Goal: Task Accomplishment & Management: Manage account settings

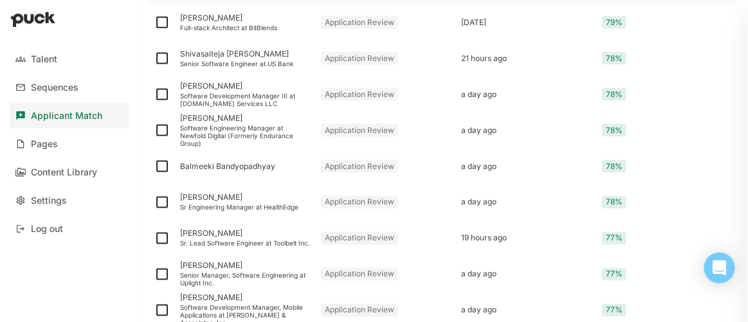
scroll to position [1579, 0]
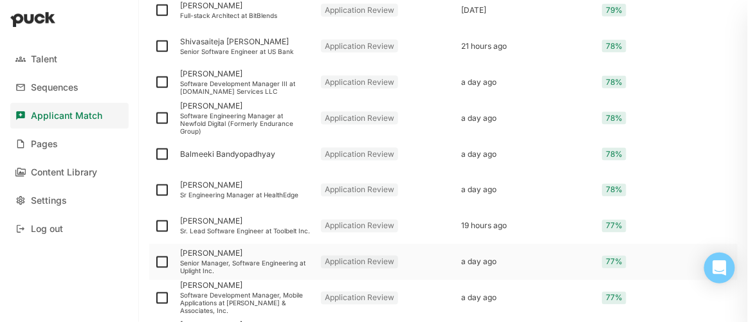
click at [209, 259] on div "[PERSON_NAME] Senior Manager, Software Engineering at Uplight Inc." at bounding box center [245, 262] width 141 height 36
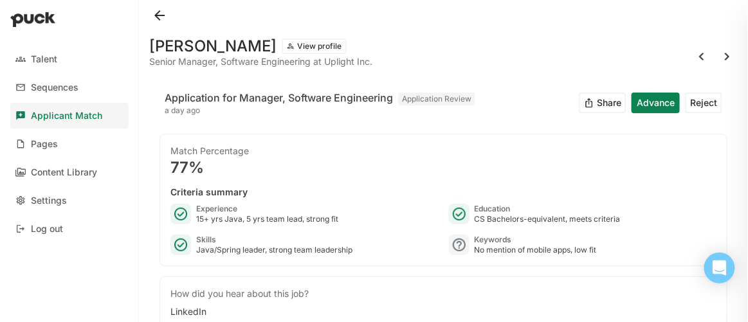
click at [693, 102] on button "Reject" at bounding box center [703, 103] width 37 height 21
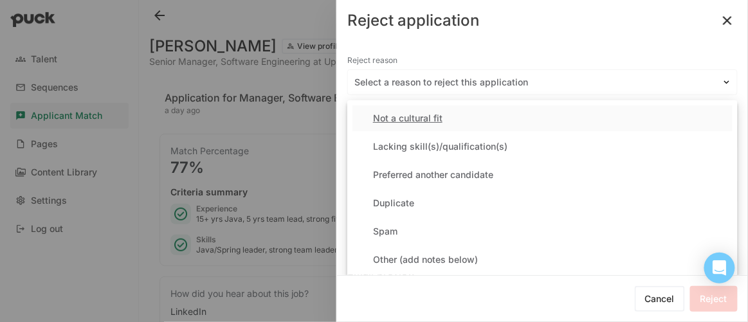
click at [426, 80] on div at bounding box center [534, 83] width 361 height 14
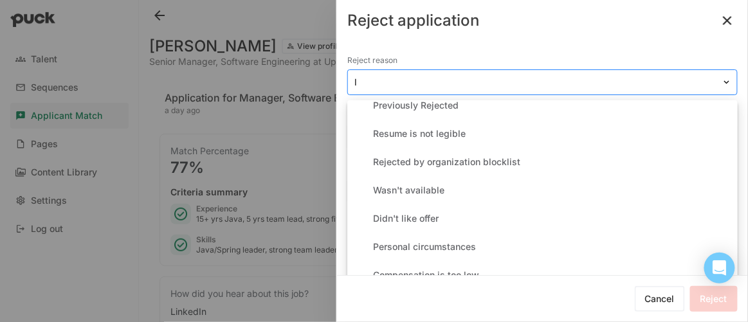
scroll to position [298, 0]
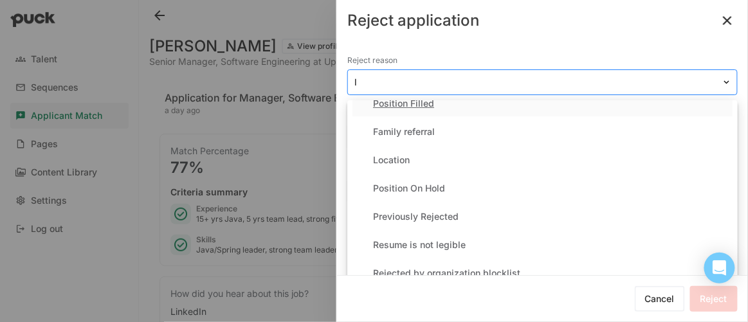
type input "la"
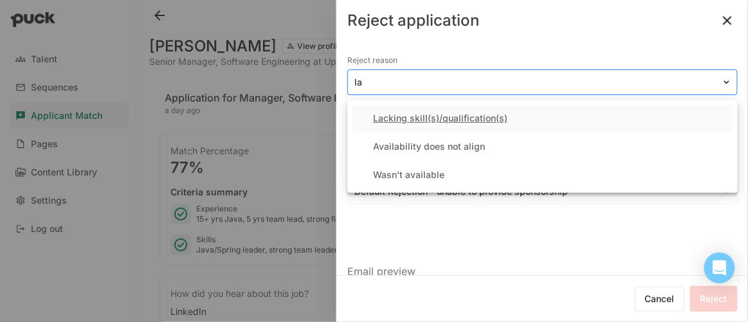
scroll to position [0, 0]
click at [403, 120] on div "Lacking skill(s)/qualification(s)" at bounding box center [440, 118] width 134 height 11
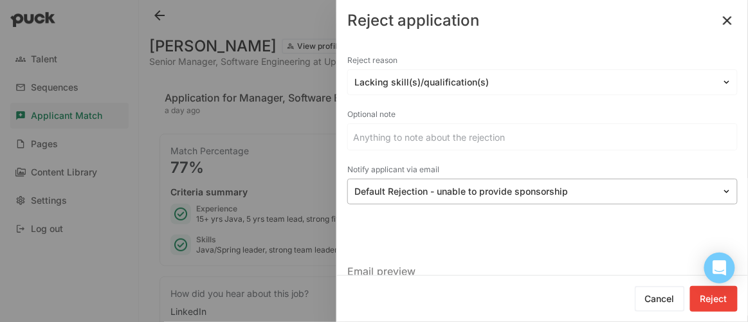
click at [392, 194] on div at bounding box center [534, 192] width 361 height 14
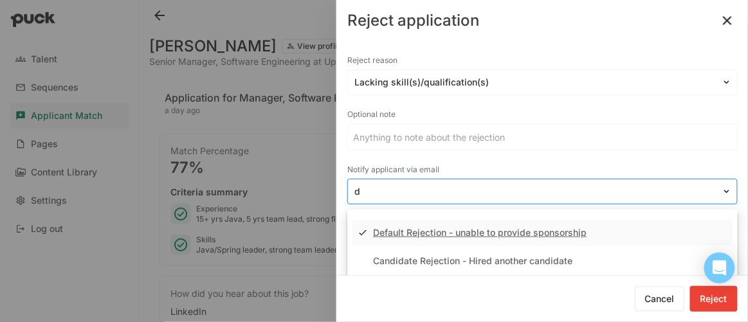
type input "de"
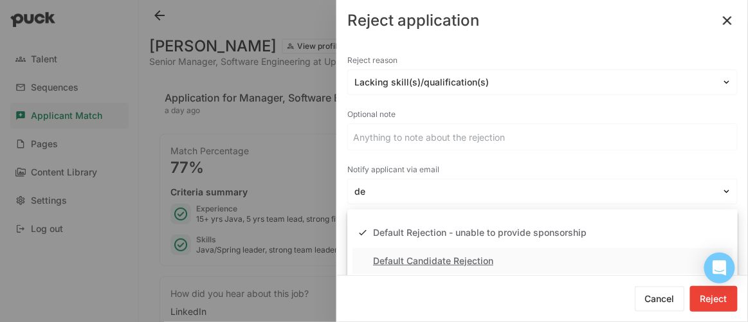
click at [408, 253] on div "Default Candidate Rejection" at bounding box center [543, 261] width 380 height 26
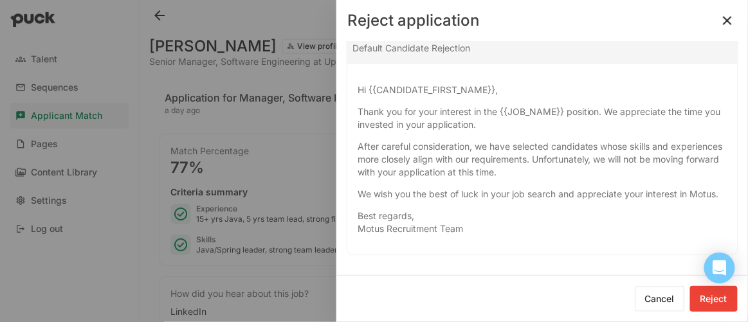
scroll to position [280, 0]
click at [717, 301] on button "Reject" at bounding box center [714, 299] width 48 height 26
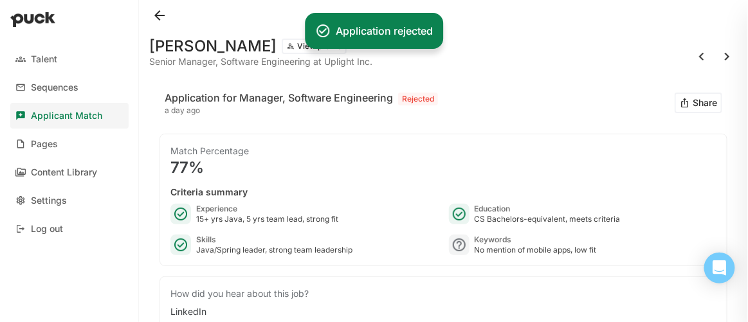
click at [151, 14] on button at bounding box center [159, 15] width 21 height 21
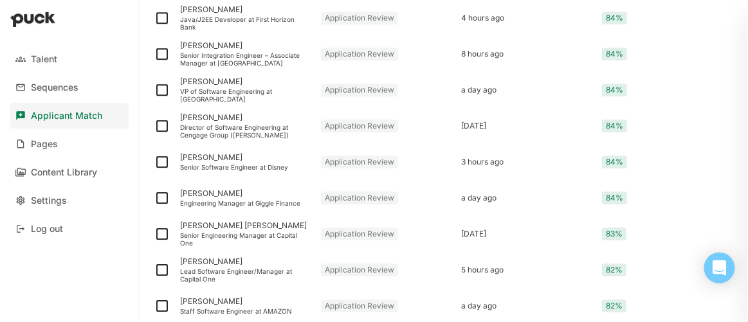
scroll to position [935, 0]
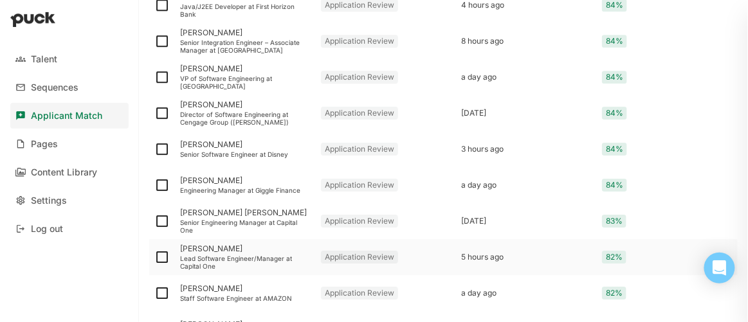
click at [220, 249] on div "[PERSON_NAME]" at bounding box center [245, 248] width 131 height 9
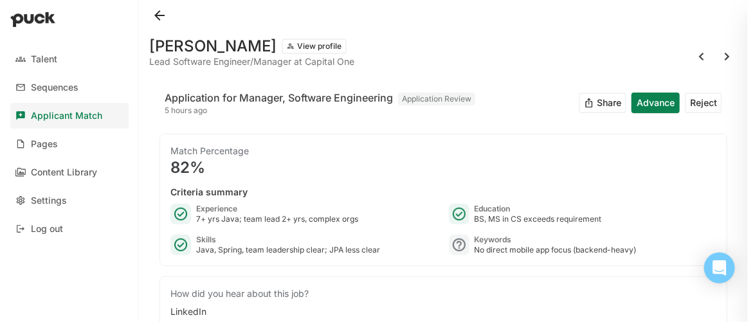
click at [699, 104] on button "Reject" at bounding box center [703, 103] width 37 height 21
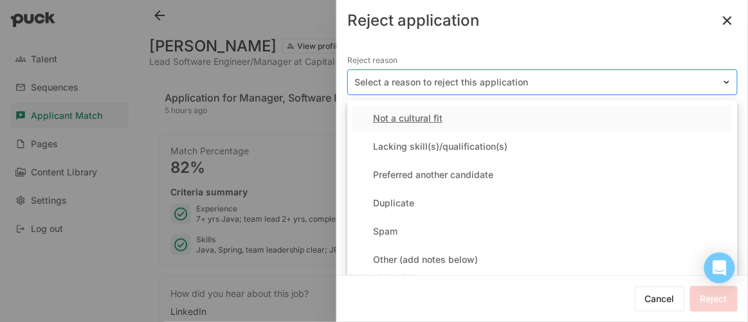
click at [402, 84] on div at bounding box center [534, 83] width 361 height 14
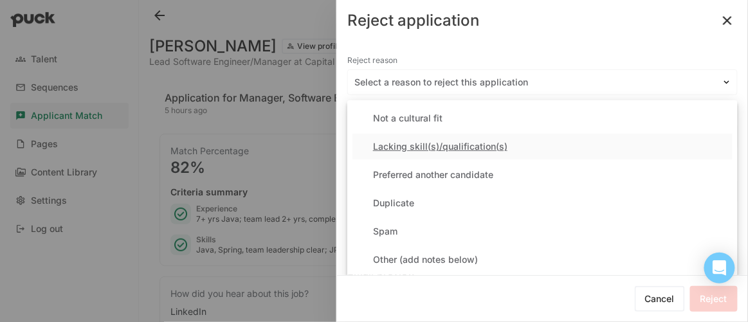
click at [419, 145] on div "Lacking skill(s)/qualification(s)" at bounding box center [440, 147] width 134 height 11
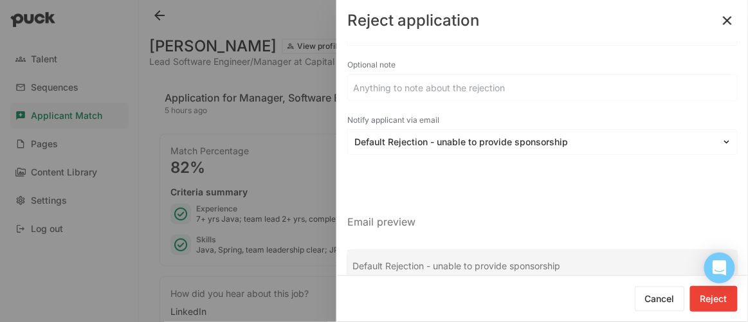
scroll to position [116, 0]
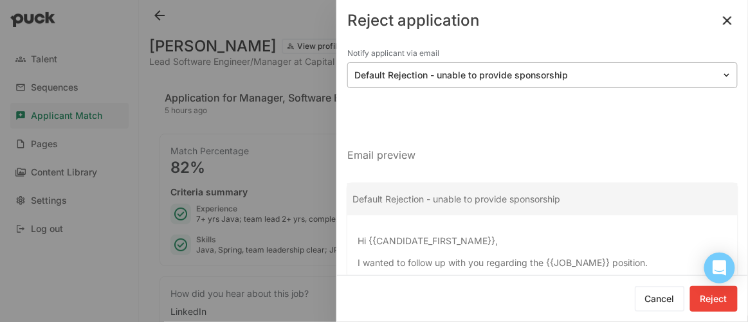
click at [394, 77] on div at bounding box center [534, 76] width 361 height 14
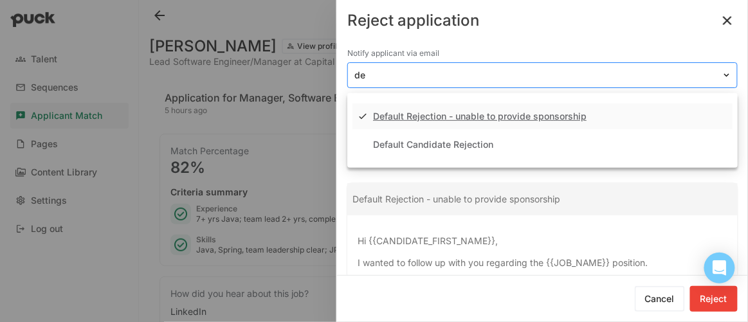
type input "def"
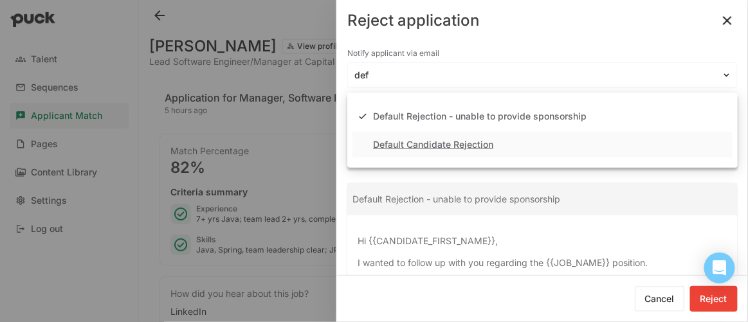
click at [408, 144] on div "Default Candidate Rejection" at bounding box center [433, 145] width 120 height 11
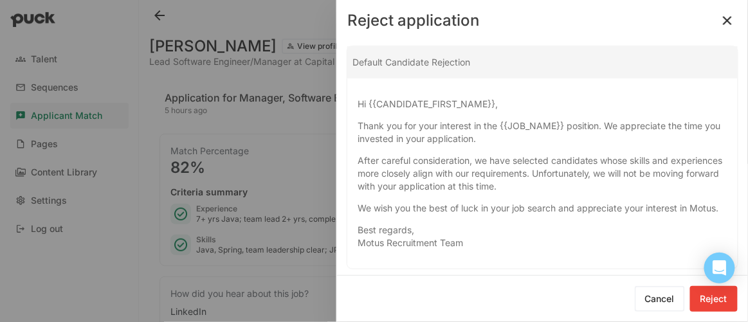
scroll to position [280, 0]
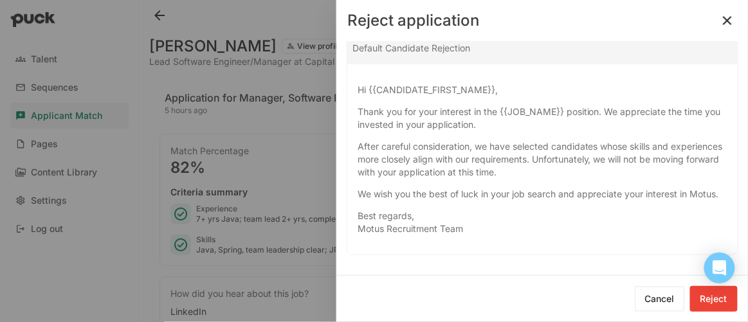
click at [734, 19] on button at bounding box center [727, 20] width 21 height 21
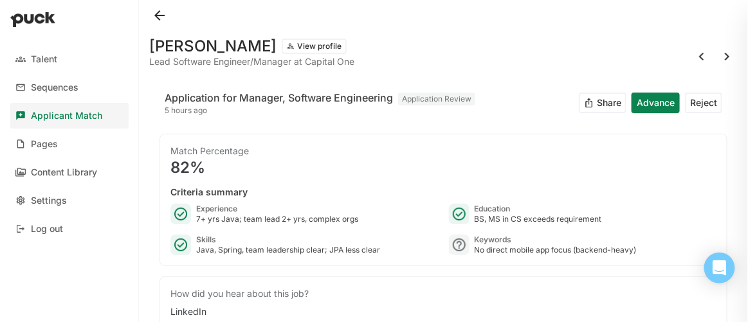
click at [160, 13] on button at bounding box center [159, 15] width 21 height 21
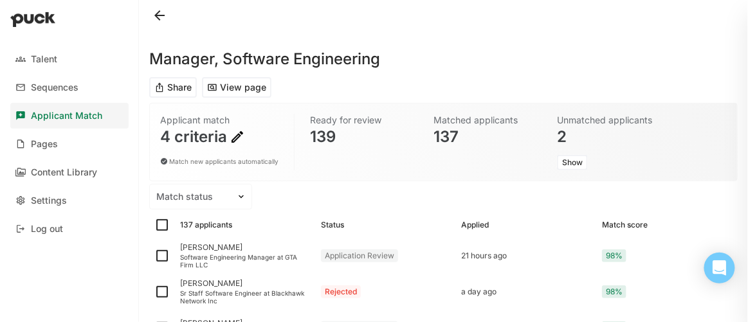
click at [232, 133] on img at bounding box center [237, 136] width 15 height 15
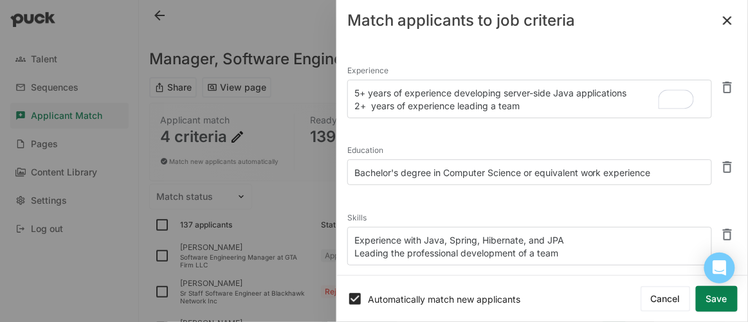
drag, startPoint x: 504, startPoint y: 94, endPoint x: 554, endPoint y: 92, distance: 50.2
click at [554, 92] on textarea "5+ years of experience developing server-side Java applications 2+ years of exp…" at bounding box center [529, 99] width 365 height 39
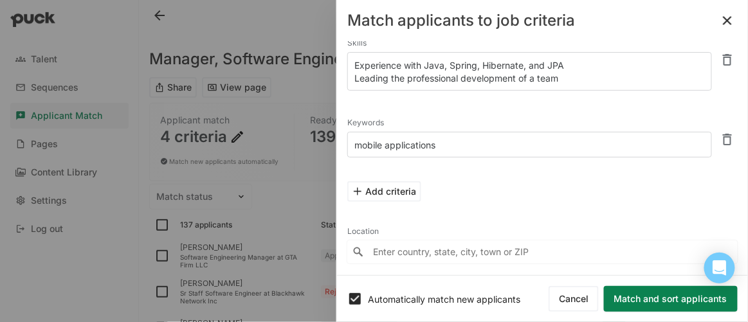
type textarea "5+ years of experience developing SaaS Java applications 2+ years of experience…"
click at [544, 145] on textarea "mobile applications" at bounding box center [529, 145] width 365 height 26
type textarea "mobile applications, SaaS"
click at [644, 297] on button "Match and sort applicants" at bounding box center [671, 299] width 134 height 26
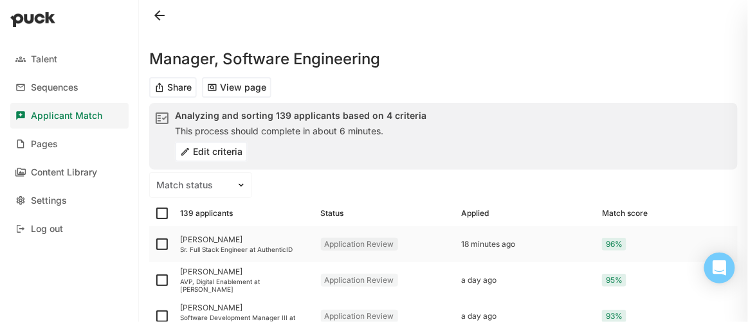
click at [205, 242] on div "[PERSON_NAME]" at bounding box center [245, 239] width 131 height 9
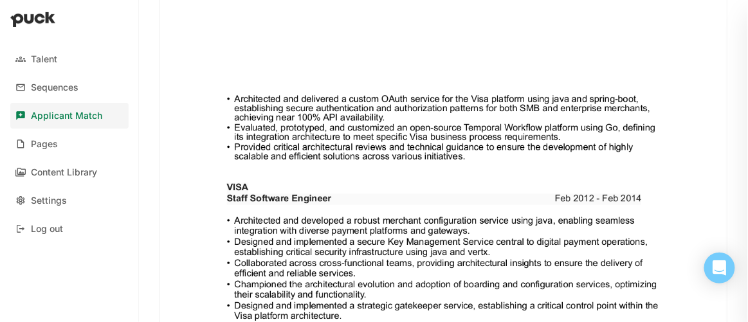
scroll to position [1403, 0]
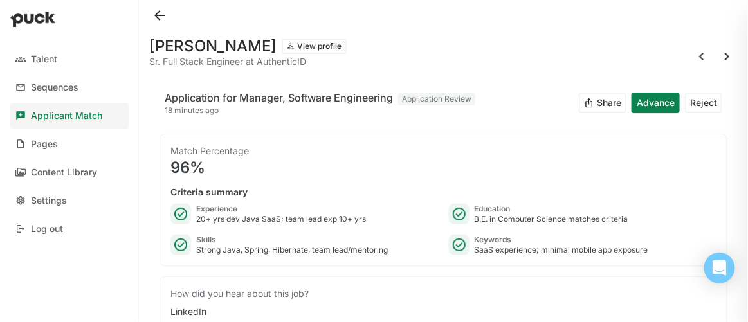
click at [161, 14] on button at bounding box center [159, 15] width 21 height 21
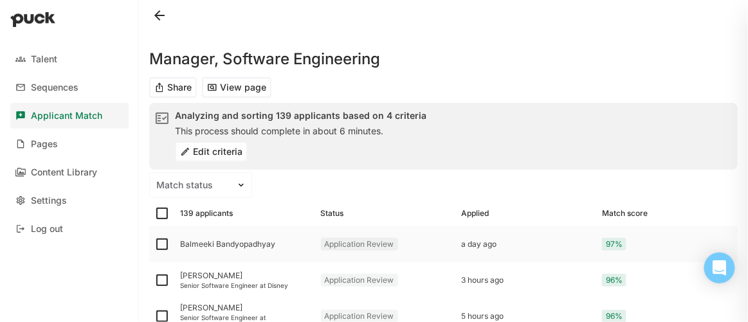
click at [226, 244] on div "Balmeeki Bandyopadhyay" at bounding box center [245, 244] width 131 height 9
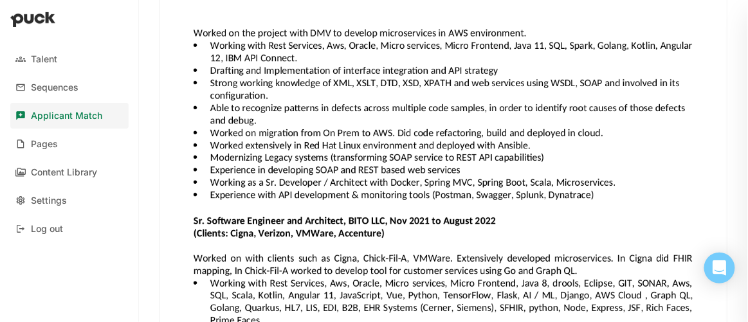
scroll to position [2164, 0]
